Goal: Transaction & Acquisition: Purchase product/service

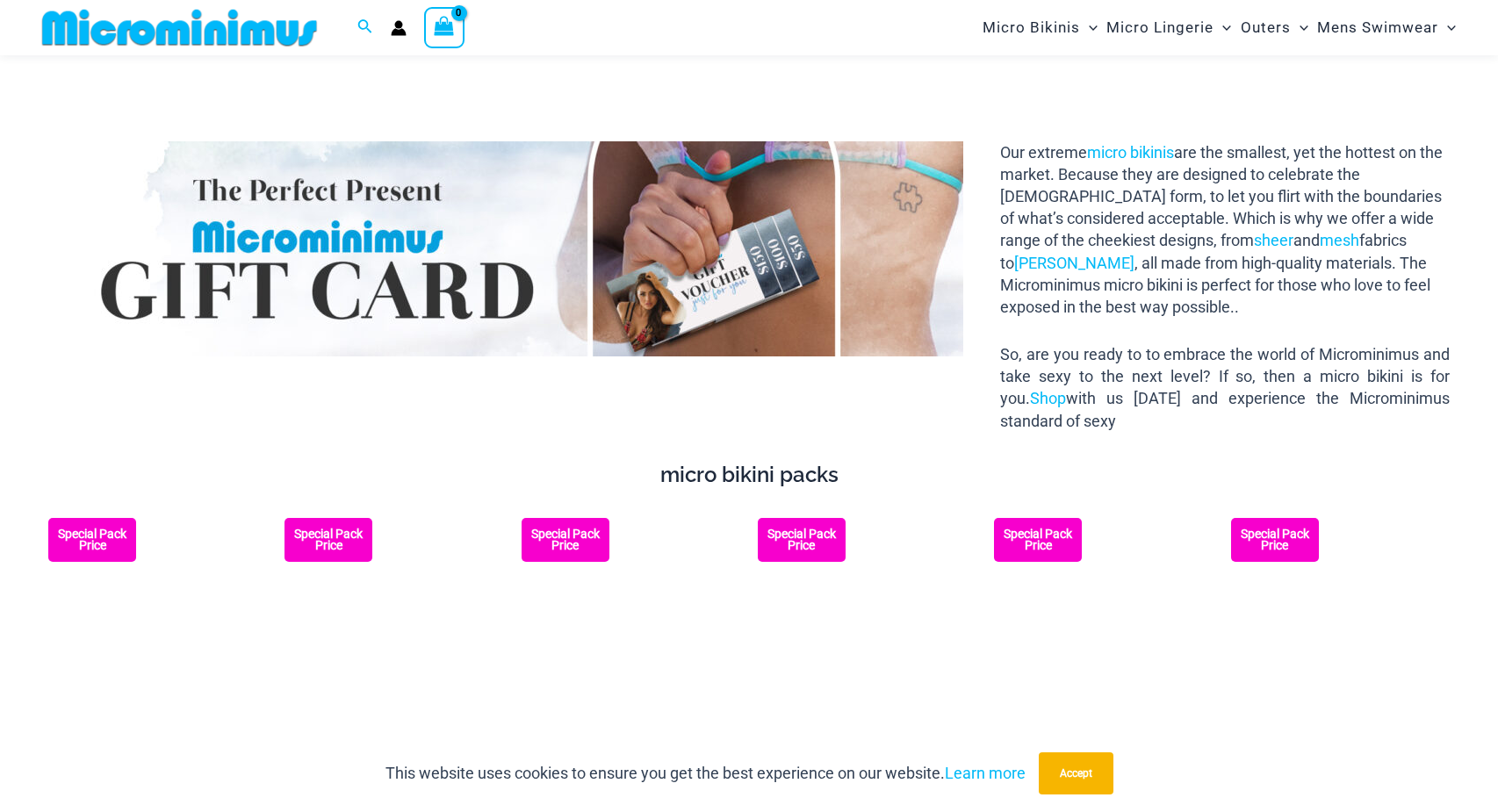
scroll to position [2787, 0]
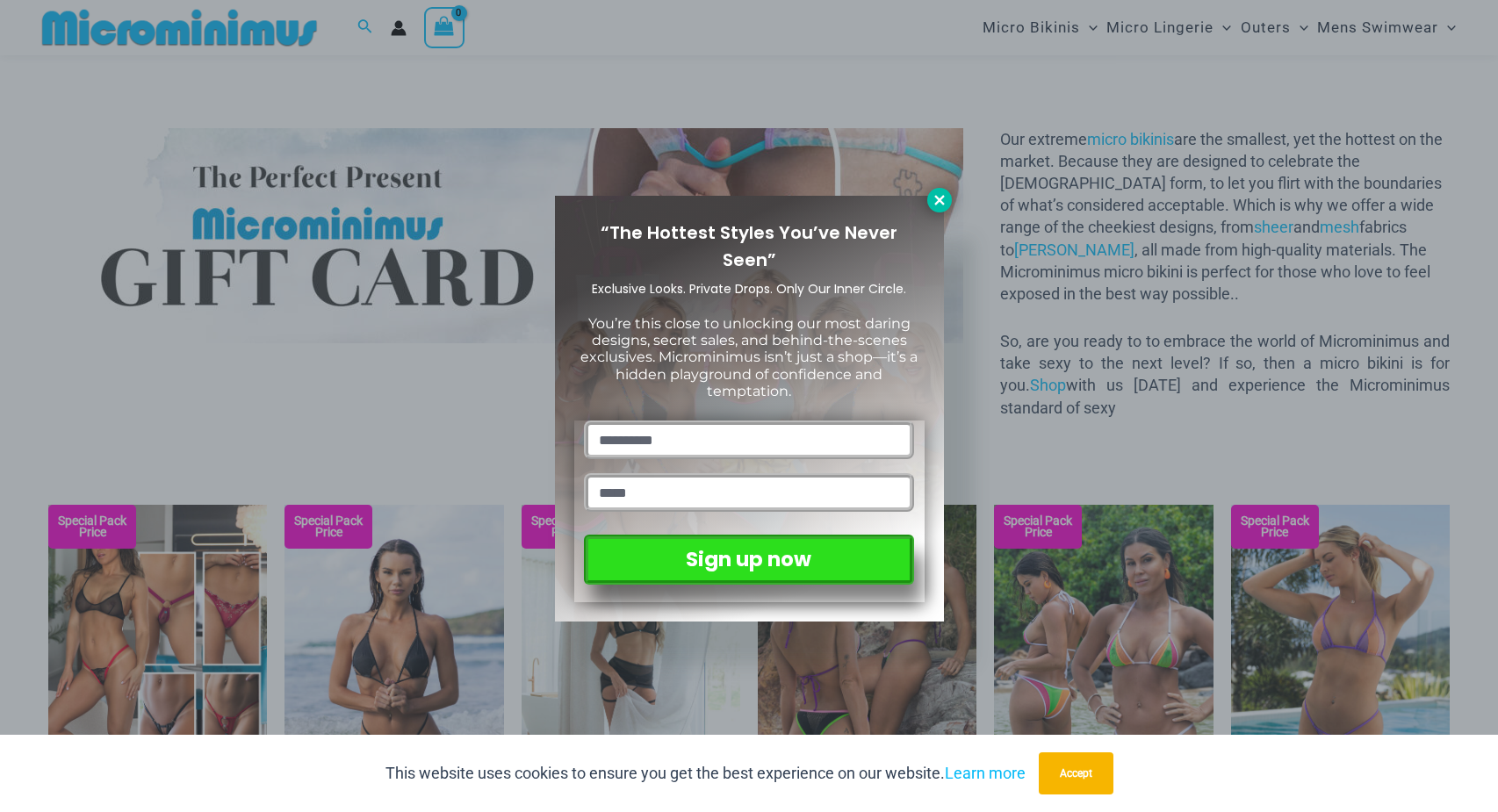
click at [938, 201] on icon at bounding box center [939, 199] width 9 height 9
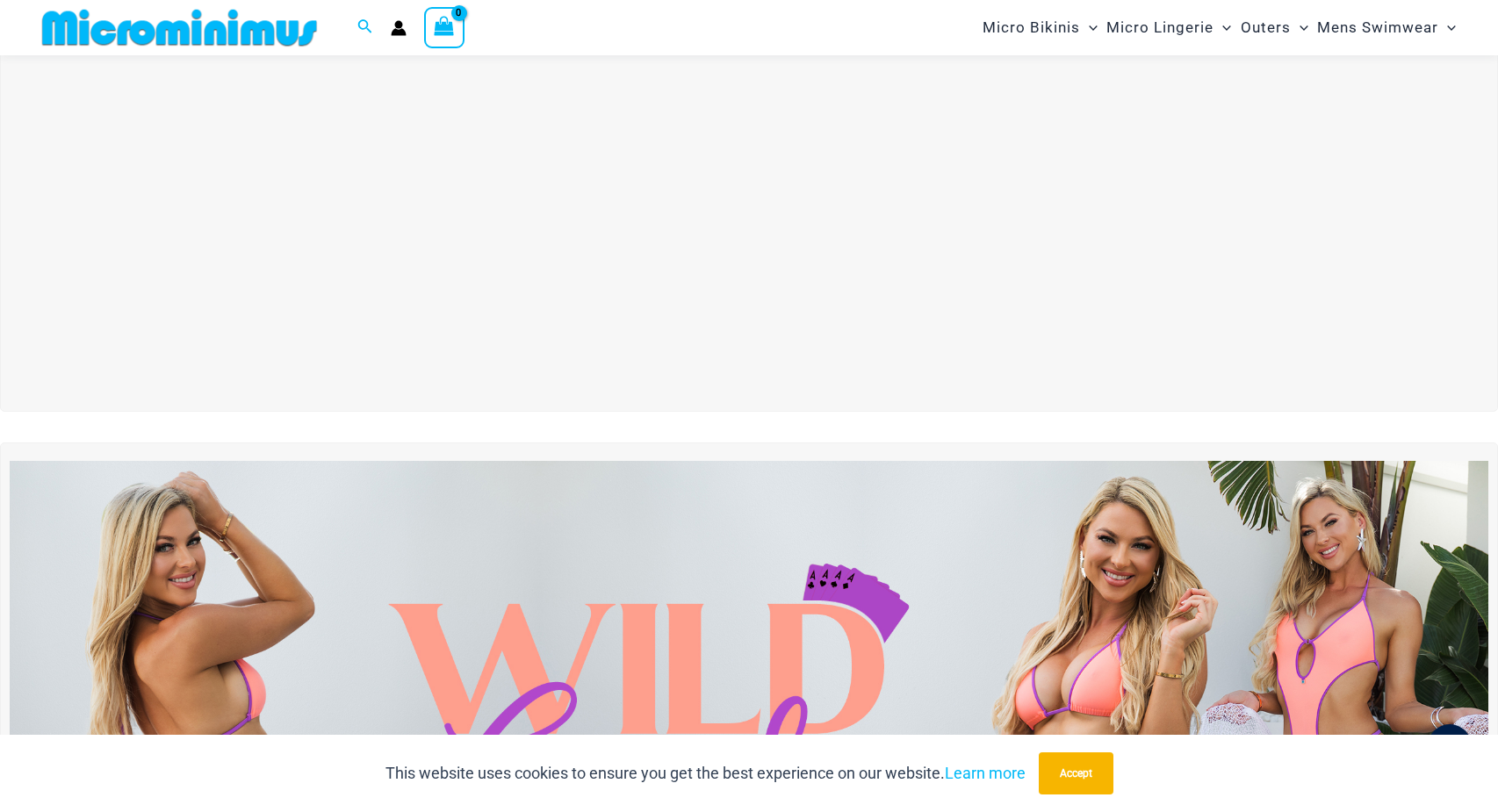
scroll to position [0, 0]
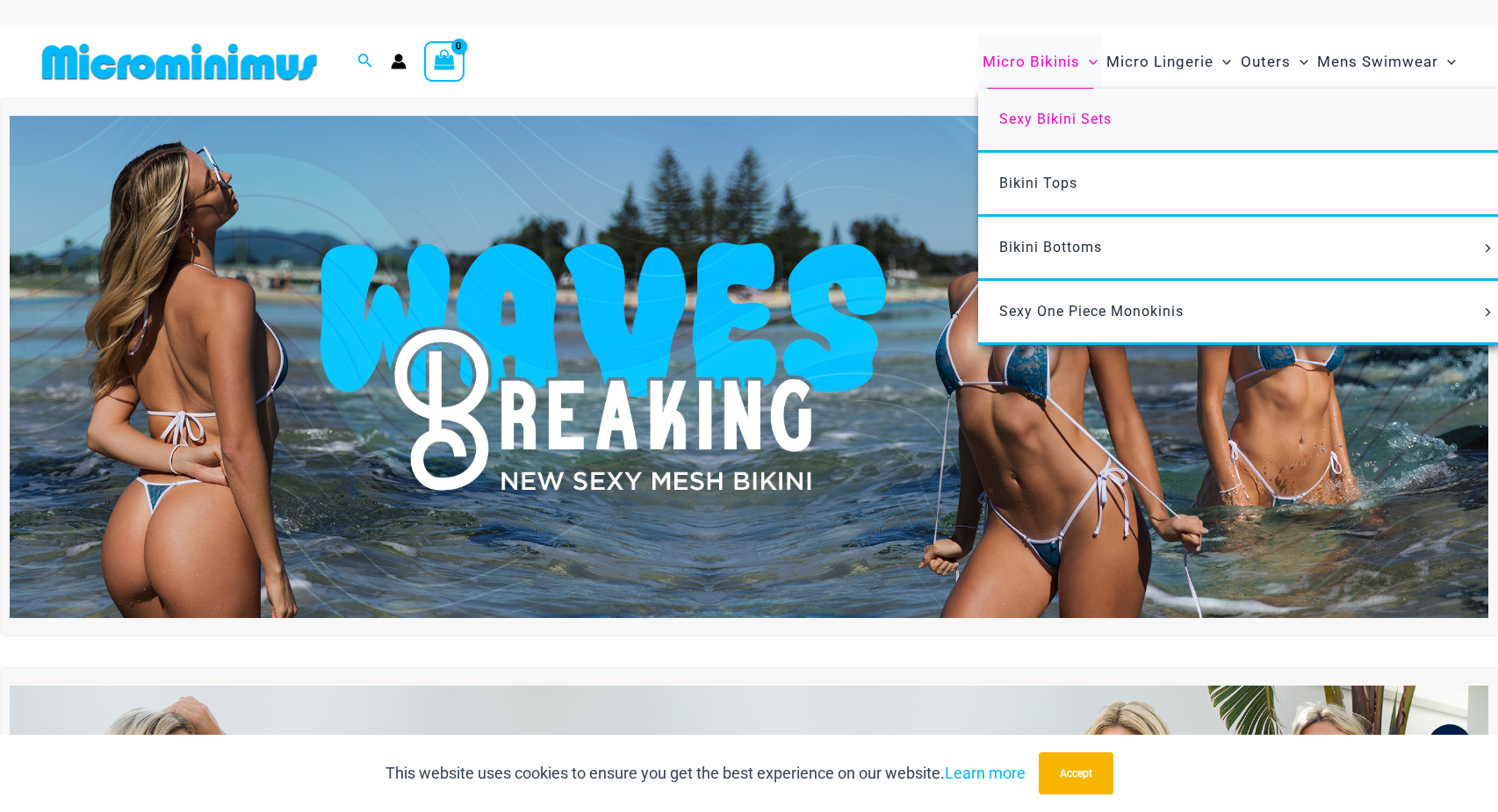
click at [1051, 128] on link "Sexy Bikini Sets" at bounding box center [1239, 121] width 523 height 65
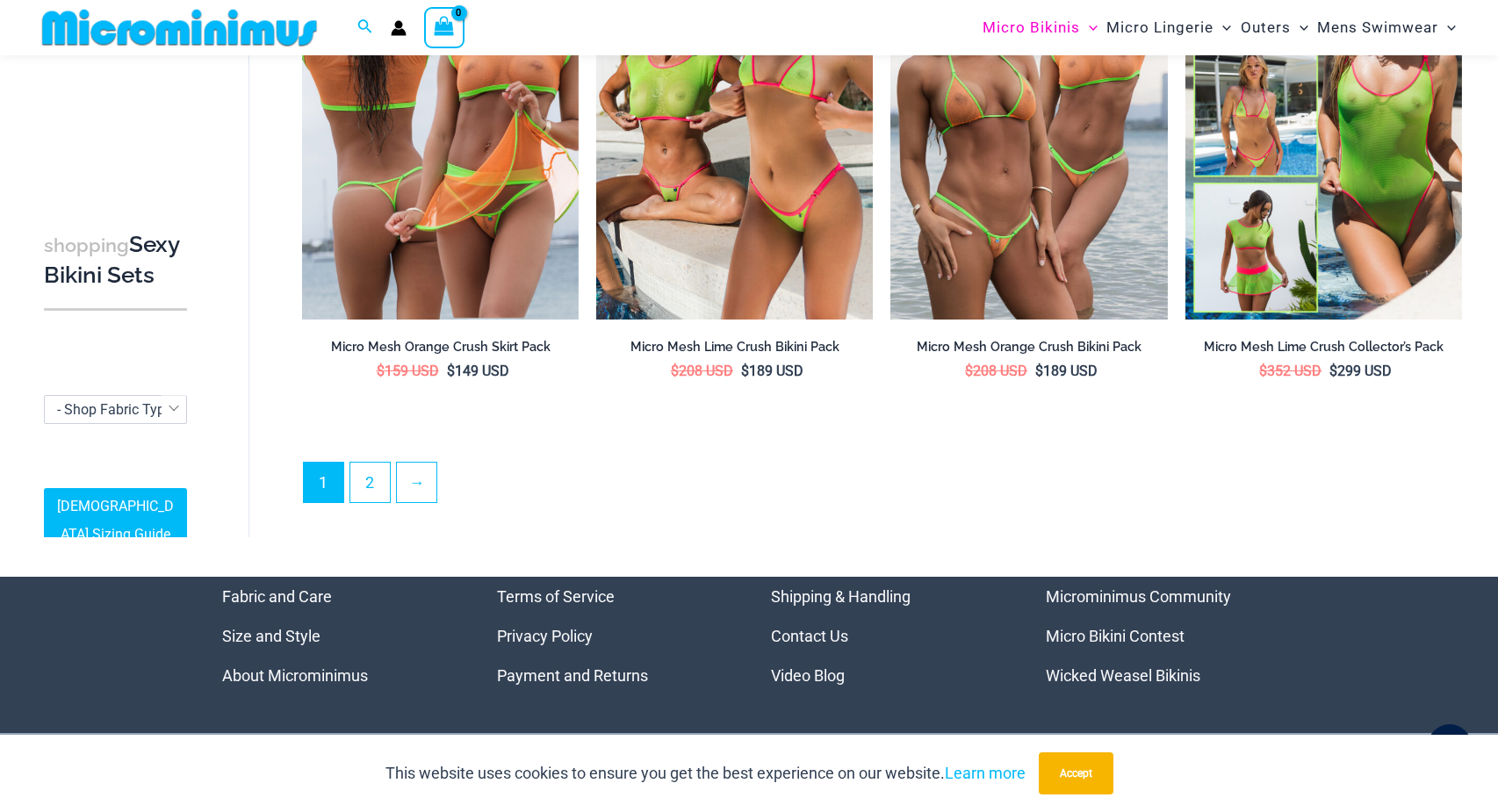
scroll to position [4082, 0]
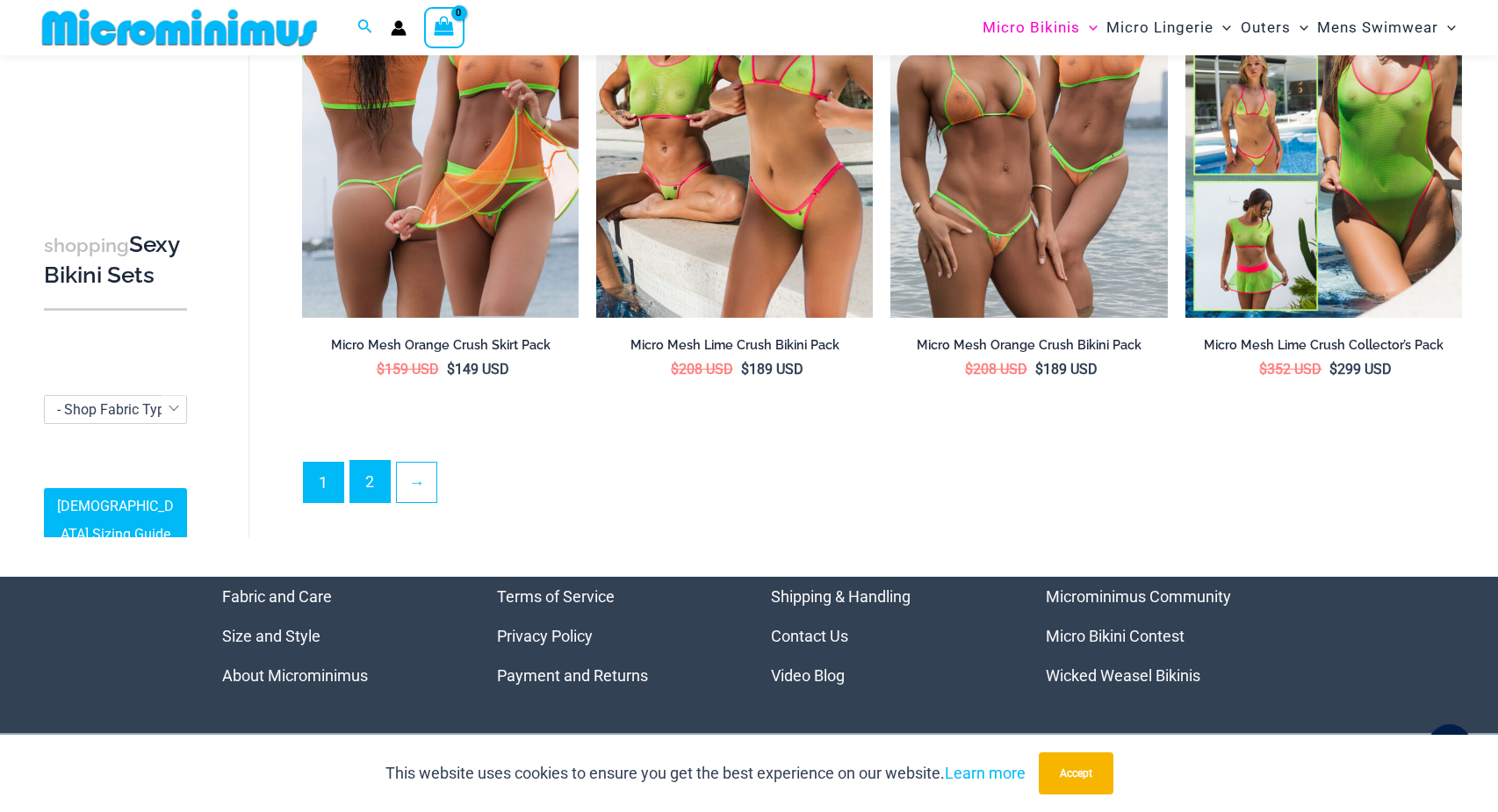
click at [365, 470] on link "2" at bounding box center [370, 481] width 40 height 41
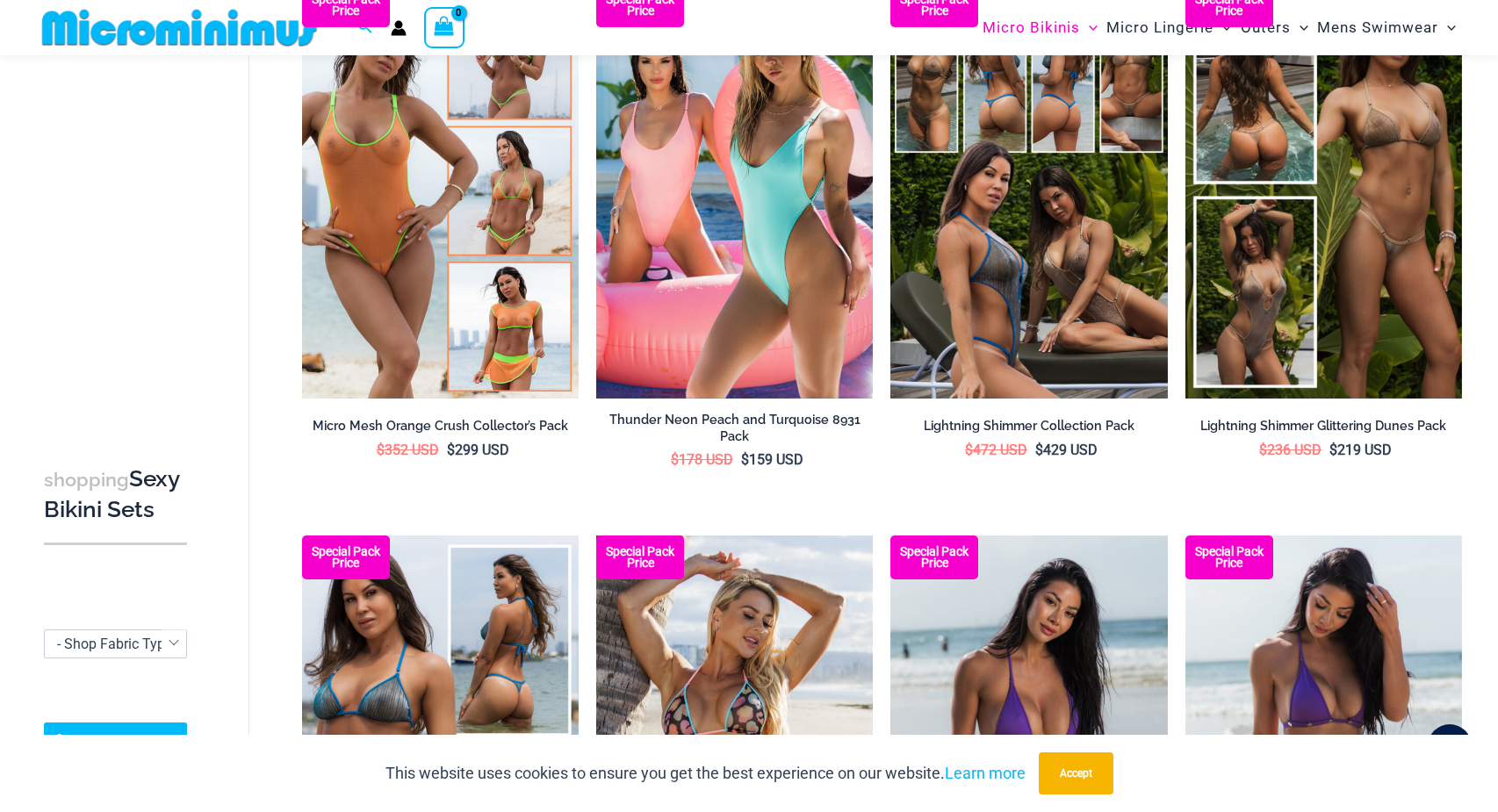
scroll to position [209, 0]
